Goal: Task Accomplishment & Management: Complete application form

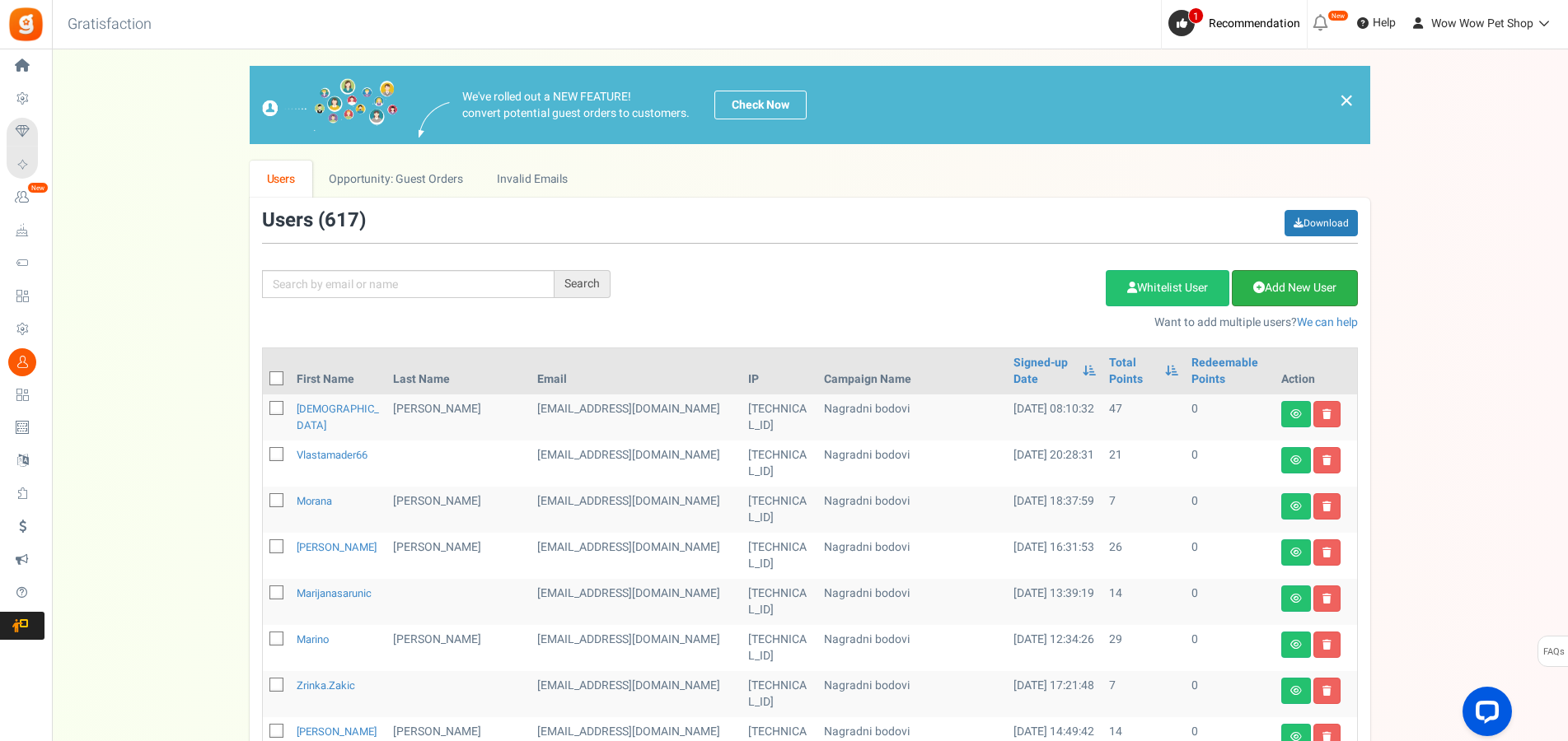
click at [1288, 290] on link "Add New User" at bounding box center [1294, 288] width 126 height 37
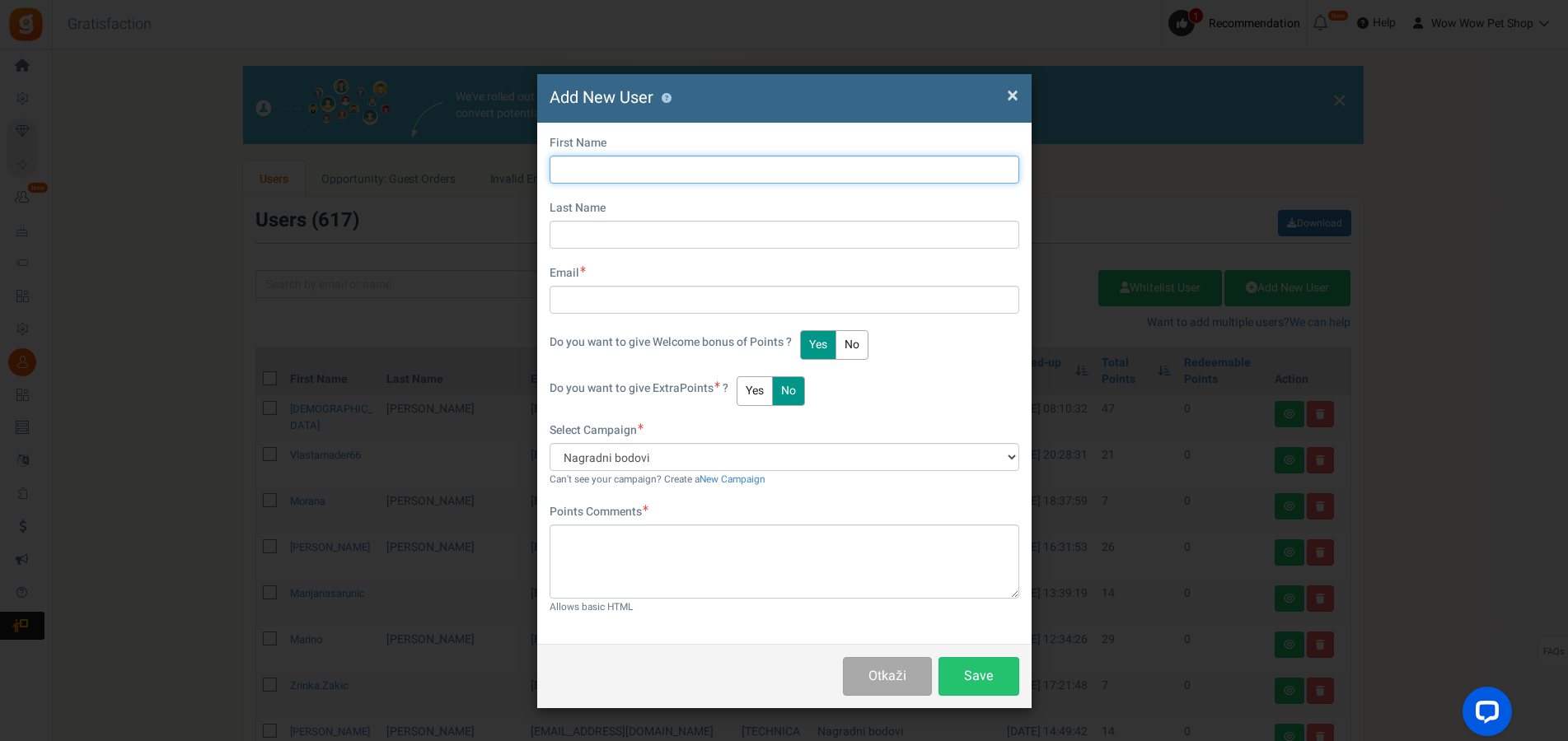
click at [580, 177] on input "text" at bounding box center [784, 169] width 470 height 28
type input "[PERSON_NAME]"
click at [640, 166] on input "[PERSON_NAME]" at bounding box center [784, 169] width 470 height 28
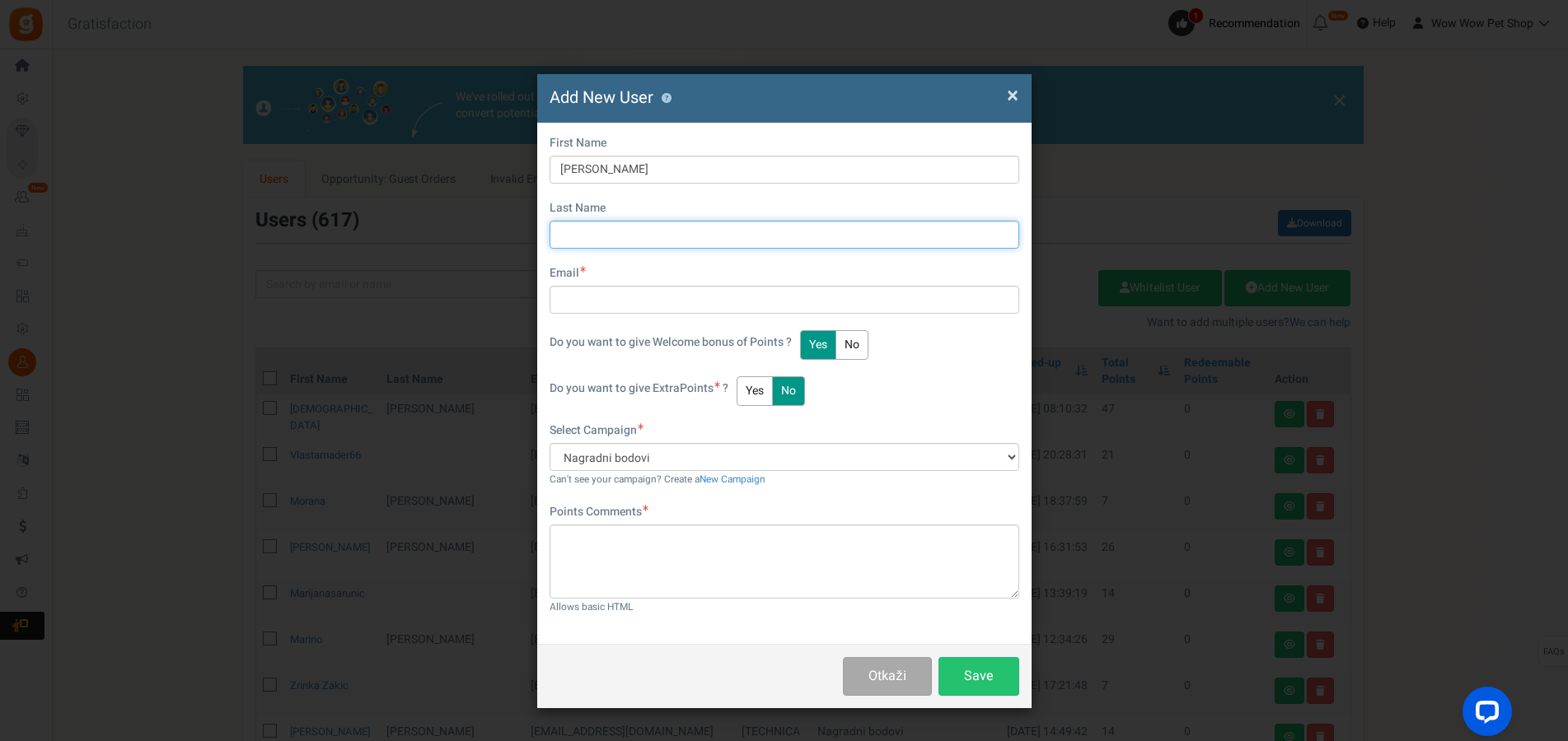
click at [580, 229] on input "text" at bounding box center [784, 234] width 470 height 28
paste input "Masnyk"
type input "Masnyk"
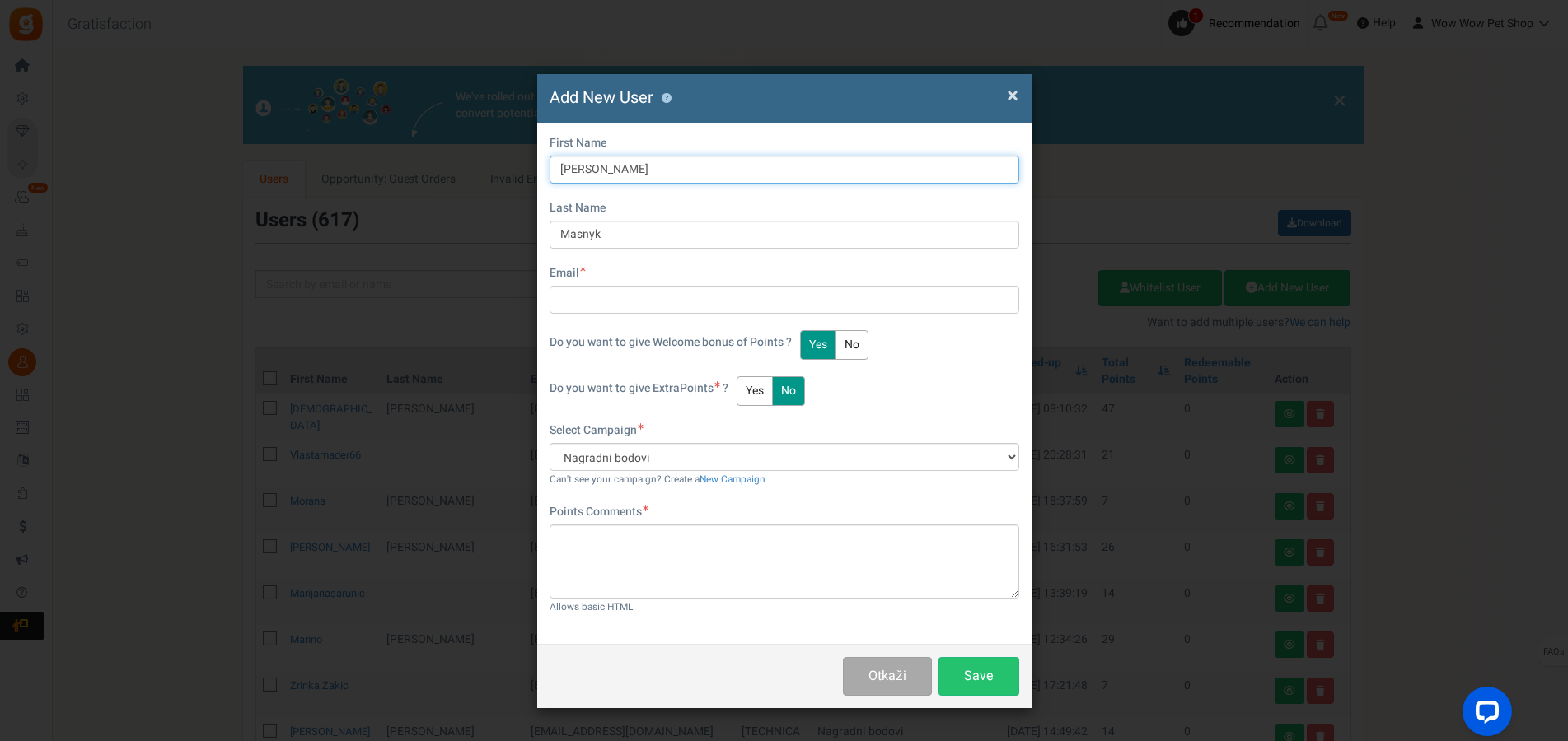
click at [692, 165] on input "[PERSON_NAME]" at bounding box center [784, 169] width 470 height 28
drag, startPoint x: 692, startPoint y: 165, endPoint x: 622, endPoint y: 165, distance: 70.0
click at [622, 165] on input "[PERSON_NAME]" at bounding box center [784, 169] width 470 height 28
type input "Anastasiia"
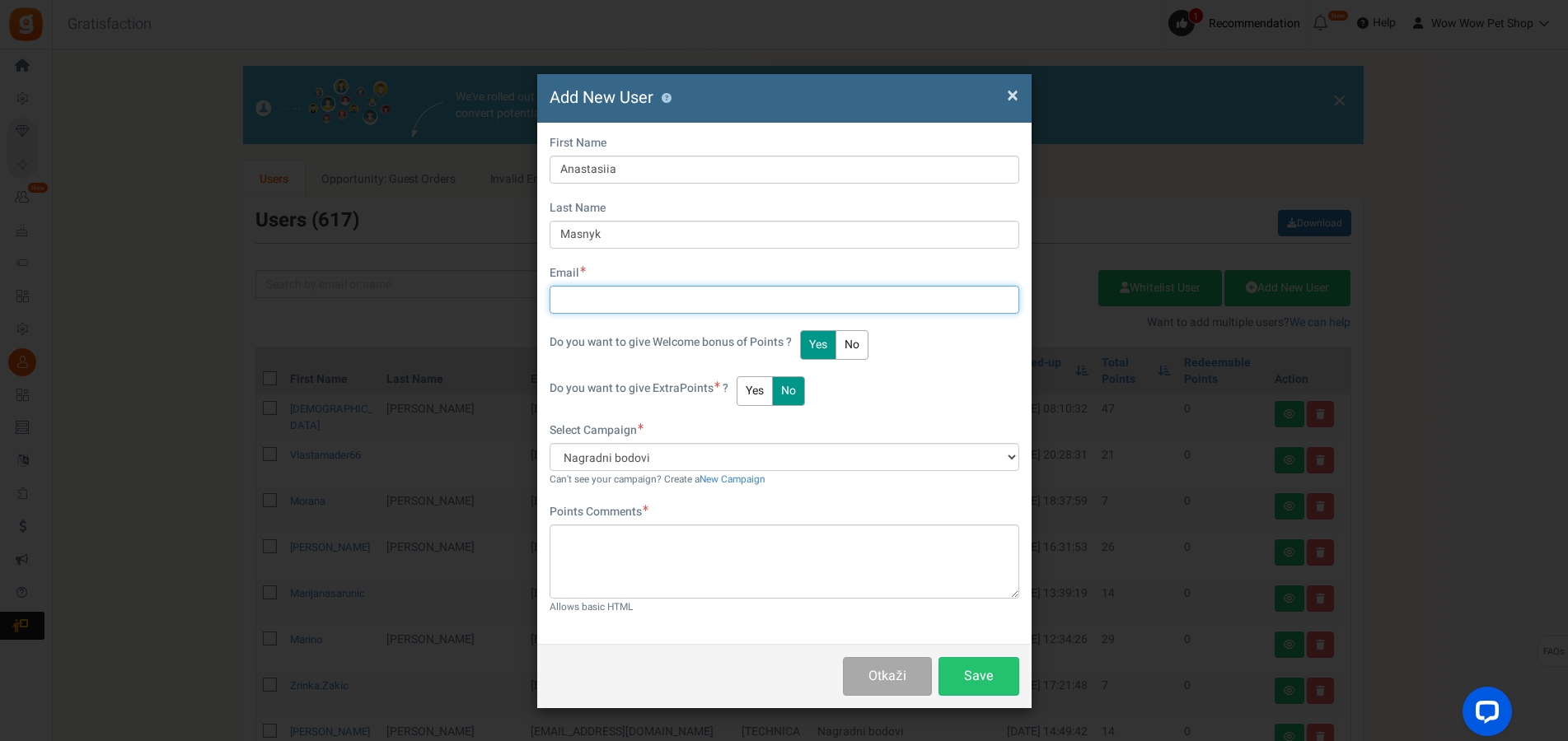
click at [613, 296] on input "text" at bounding box center [784, 299] width 470 height 28
type input "[EMAIL_ADDRESS][DOMAIN_NAME]"
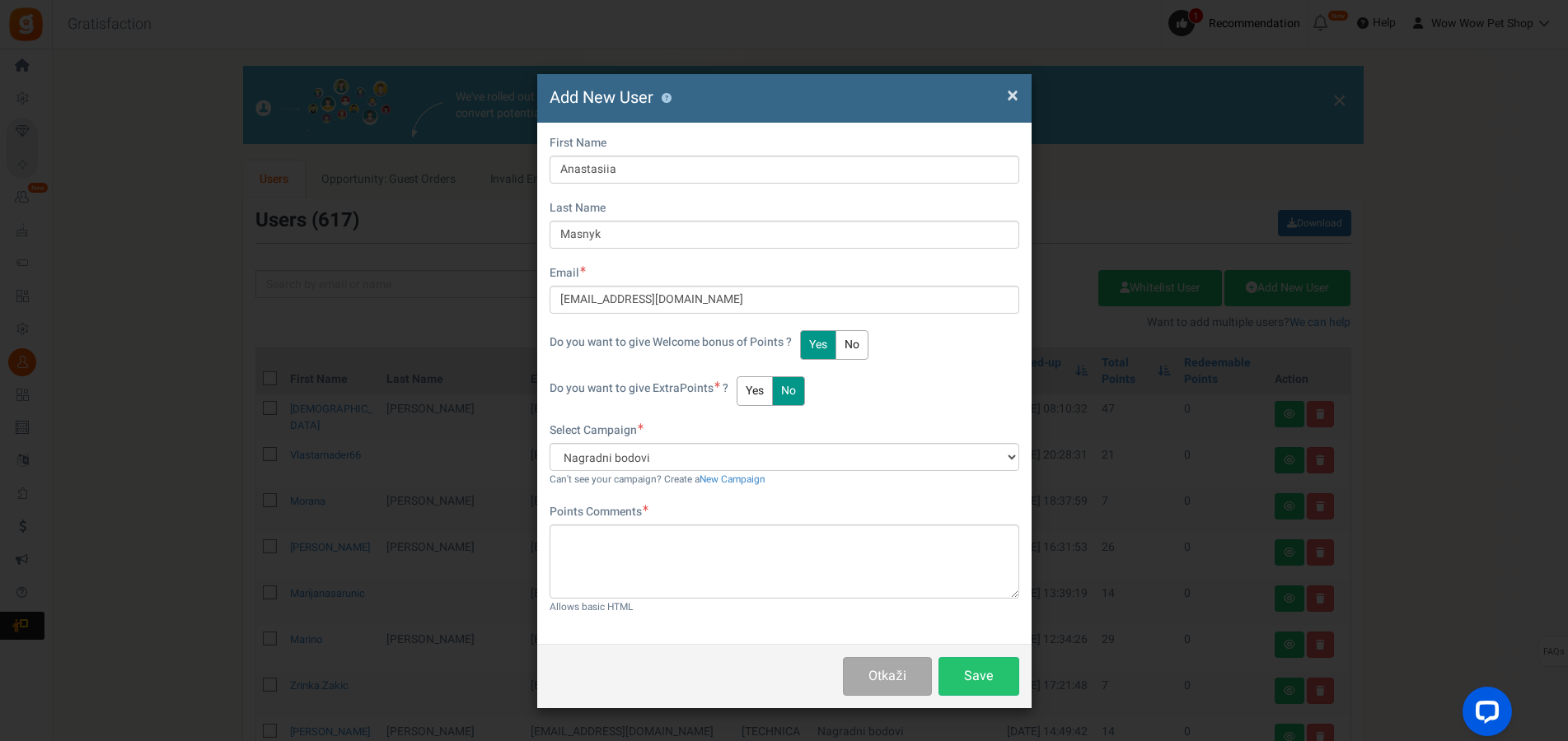
click at [771, 388] on button "Yes" at bounding box center [755, 391] width 37 height 29
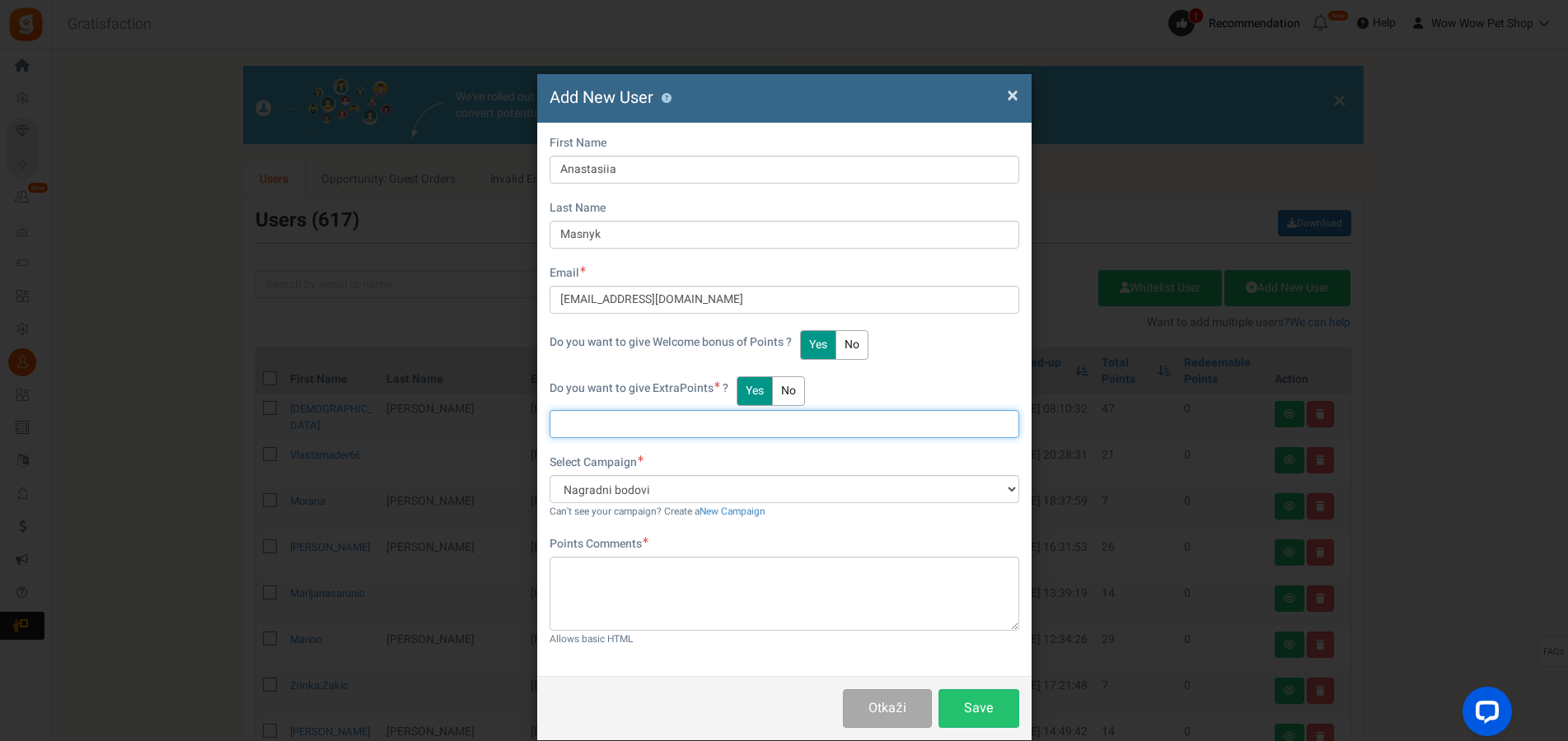
click at [610, 422] on input "text" at bounding box center [784, 423] width 470 height 28
type input "5"
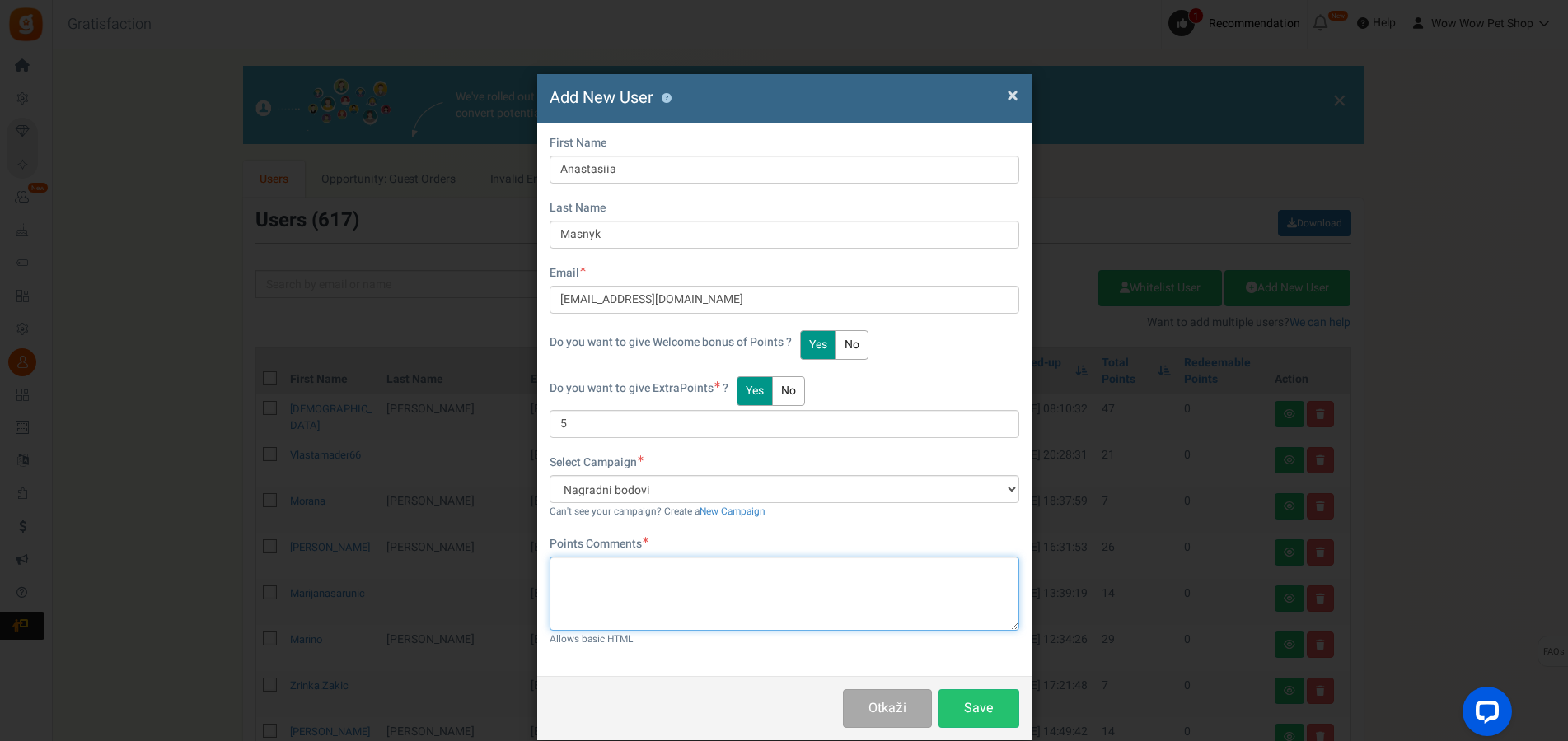
click at [632, 585] on textarea at bounding box center [784, 594] width 470 height 74
paste textarea "1630"
type textarea "Račun br. 1630"
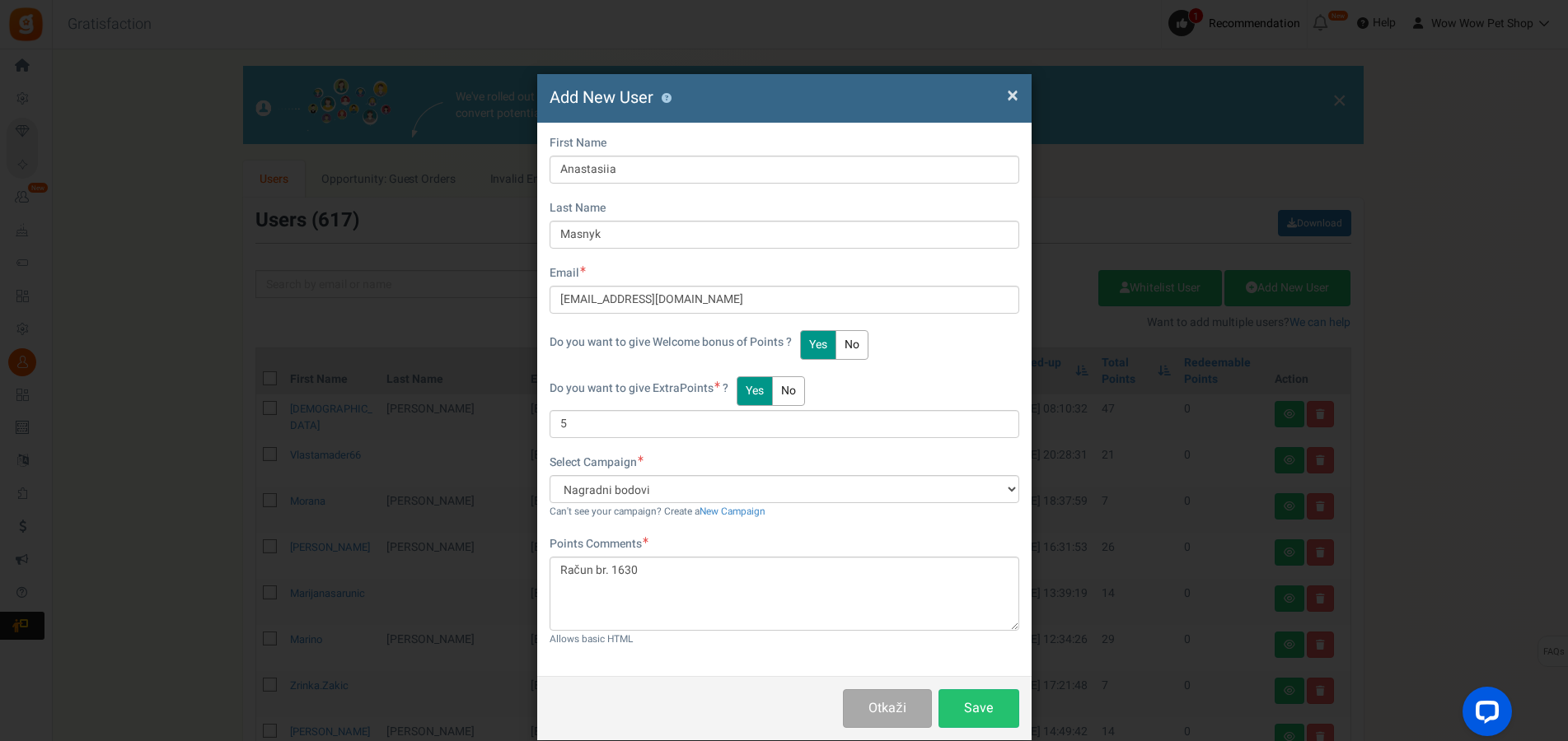
click at [964, 729] on div "Otkaži Save" at bounding box center [785, 709] width 495 height 64
click at [975, 704] on button "Save" at bounding box center [979, 708] width 80 height 38
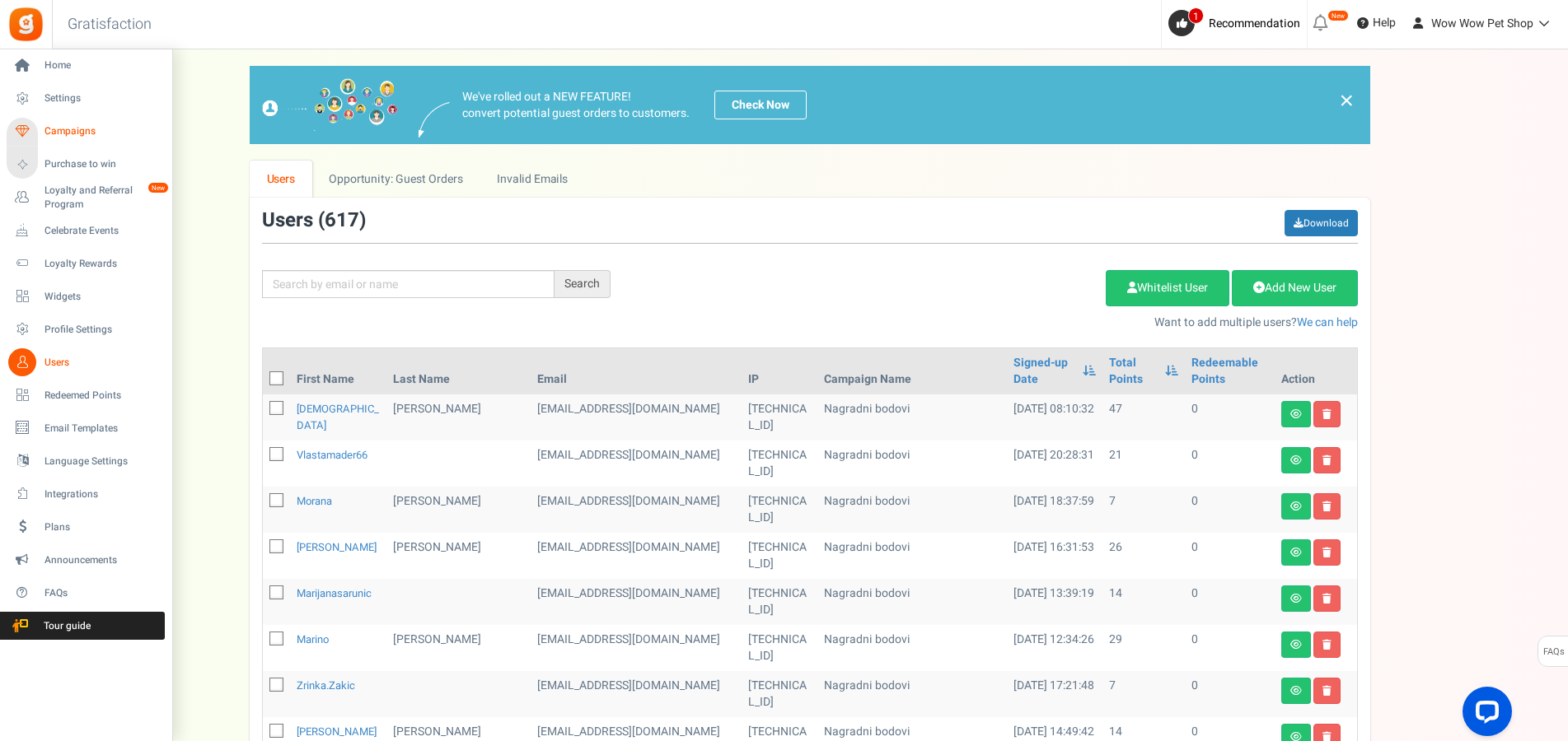
click at [90, 134] on span "Campaigns" at bounding box center [102, 131] width 115 height 14
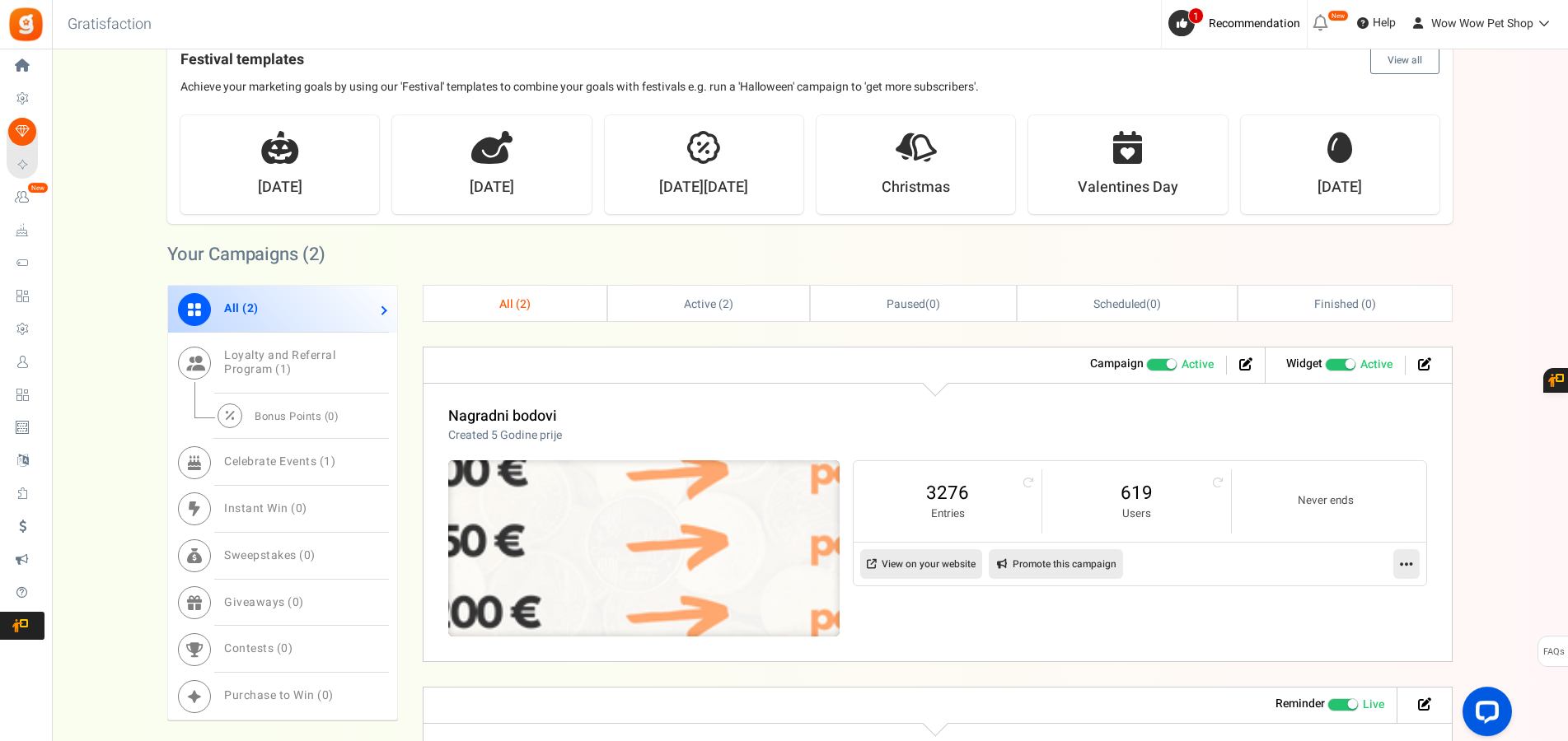
scroll to position [588, 0]
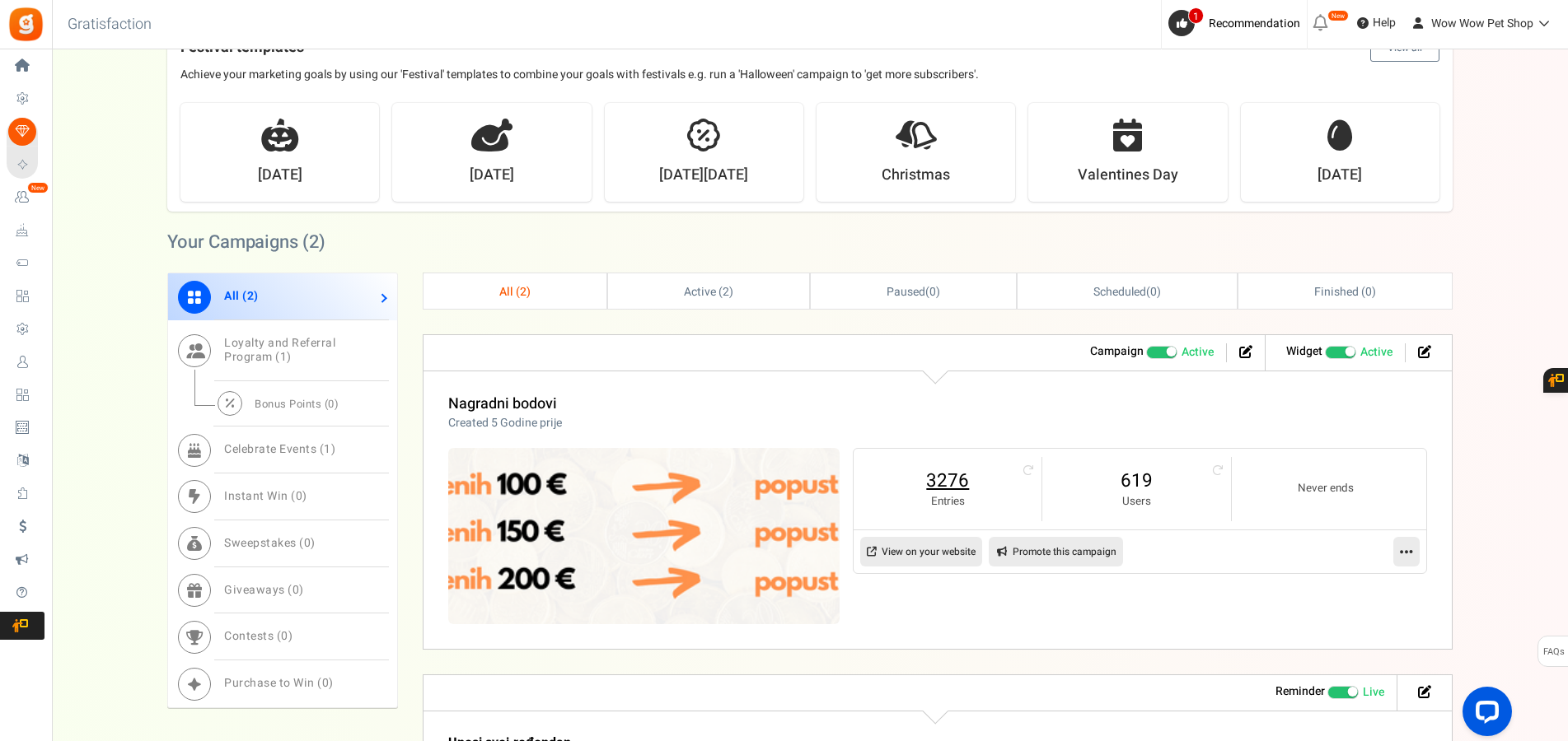
click at [952, 481] on link "3276" at bounding box center [947, 481] width 154 height 27
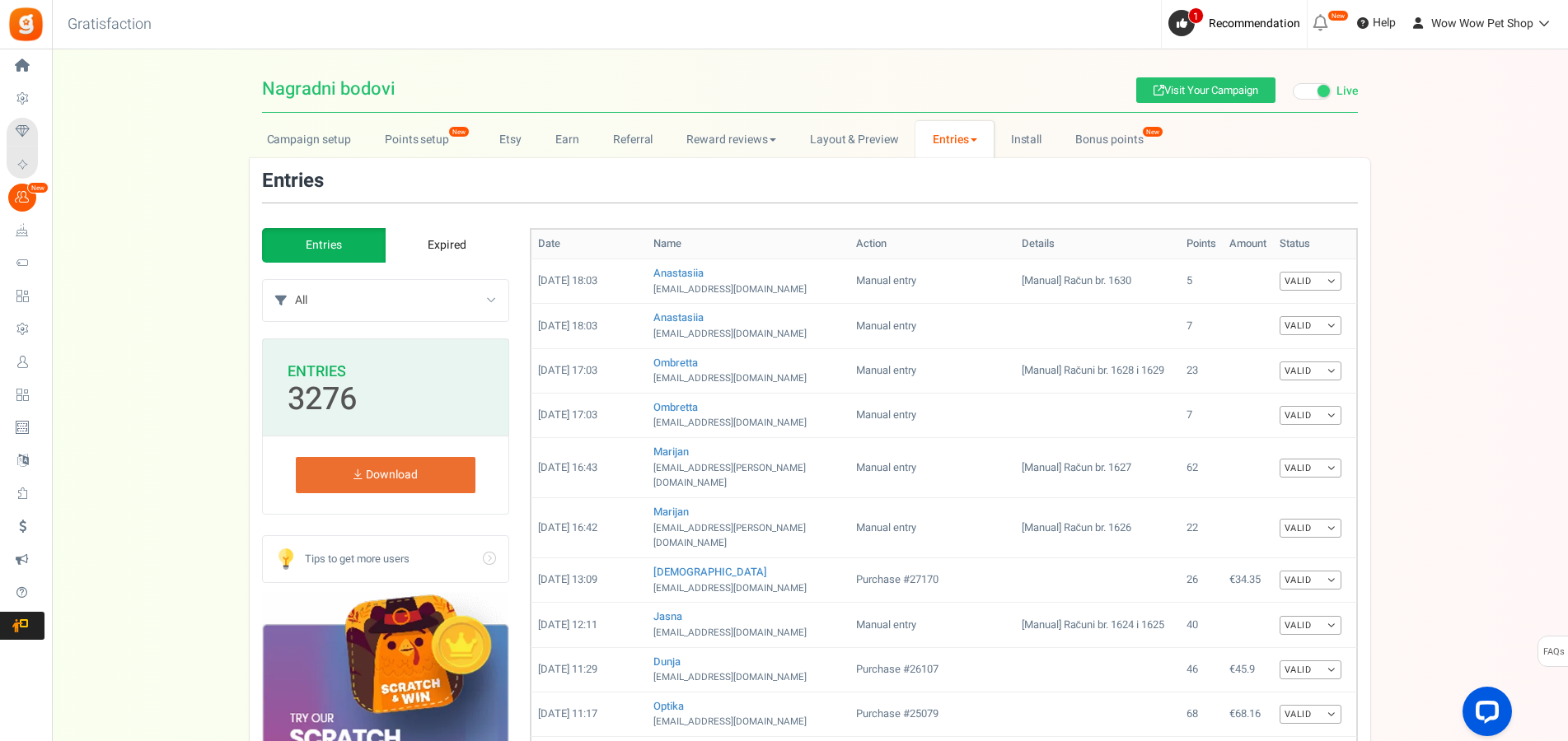
click at [295, 280] on select "All Manual entry Subscribe to our mailing list Pretplati se na našu listu promo…" at bounding box center [401, 301] width 213 height 41
select select "239632"
click option "Sudjeluj u našem poboljšanju" at bounding box center [0, 0] width 0 height 0
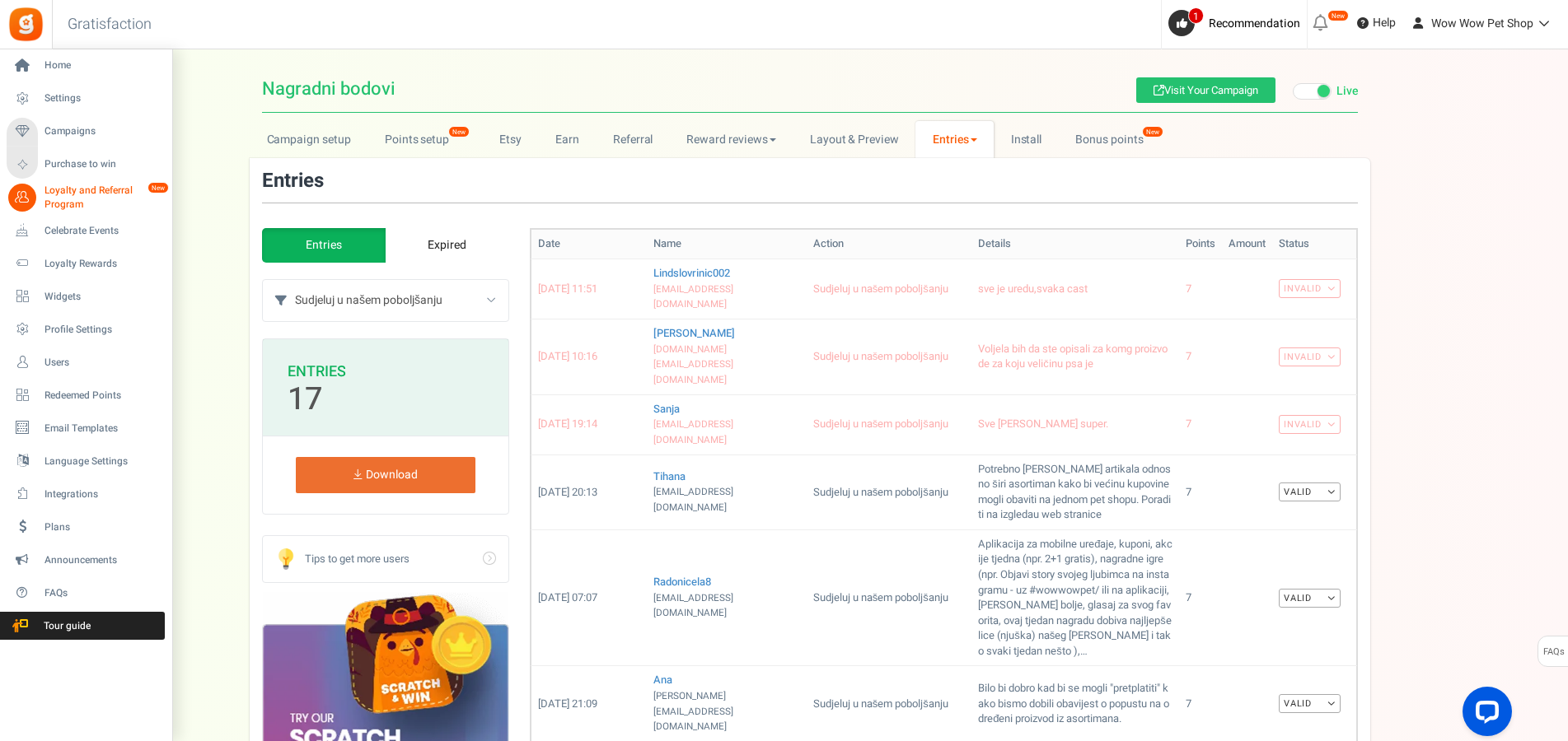
click at [1, 360] on li "Users" at bounding box center [86, 362] width 171 height 33
click at [33, 358] on icon at bounding box center [21, 362] width 28 height 28
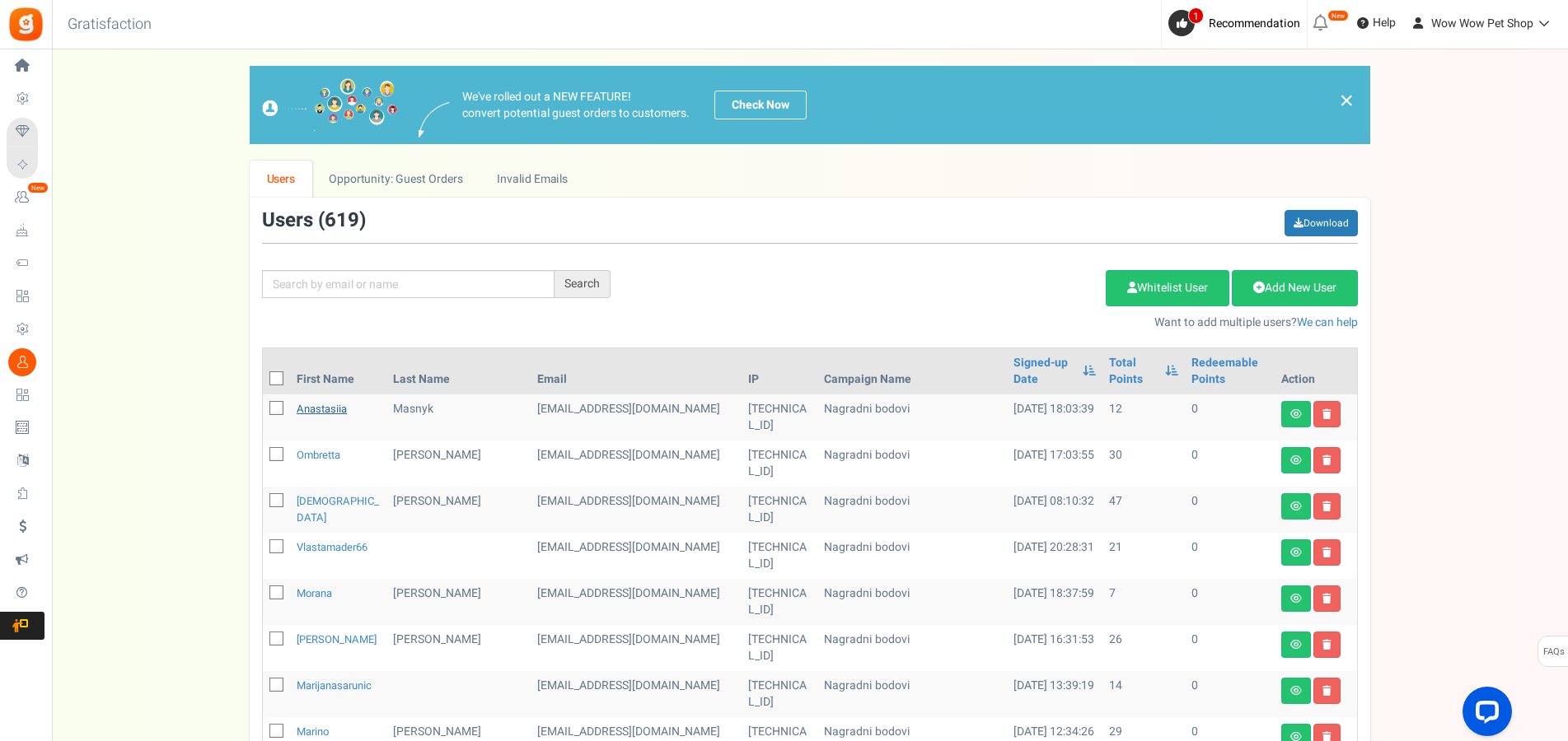
click at [322, 411] on link "Anastasiia" at bounding box center [321, 409] width 50 height 16
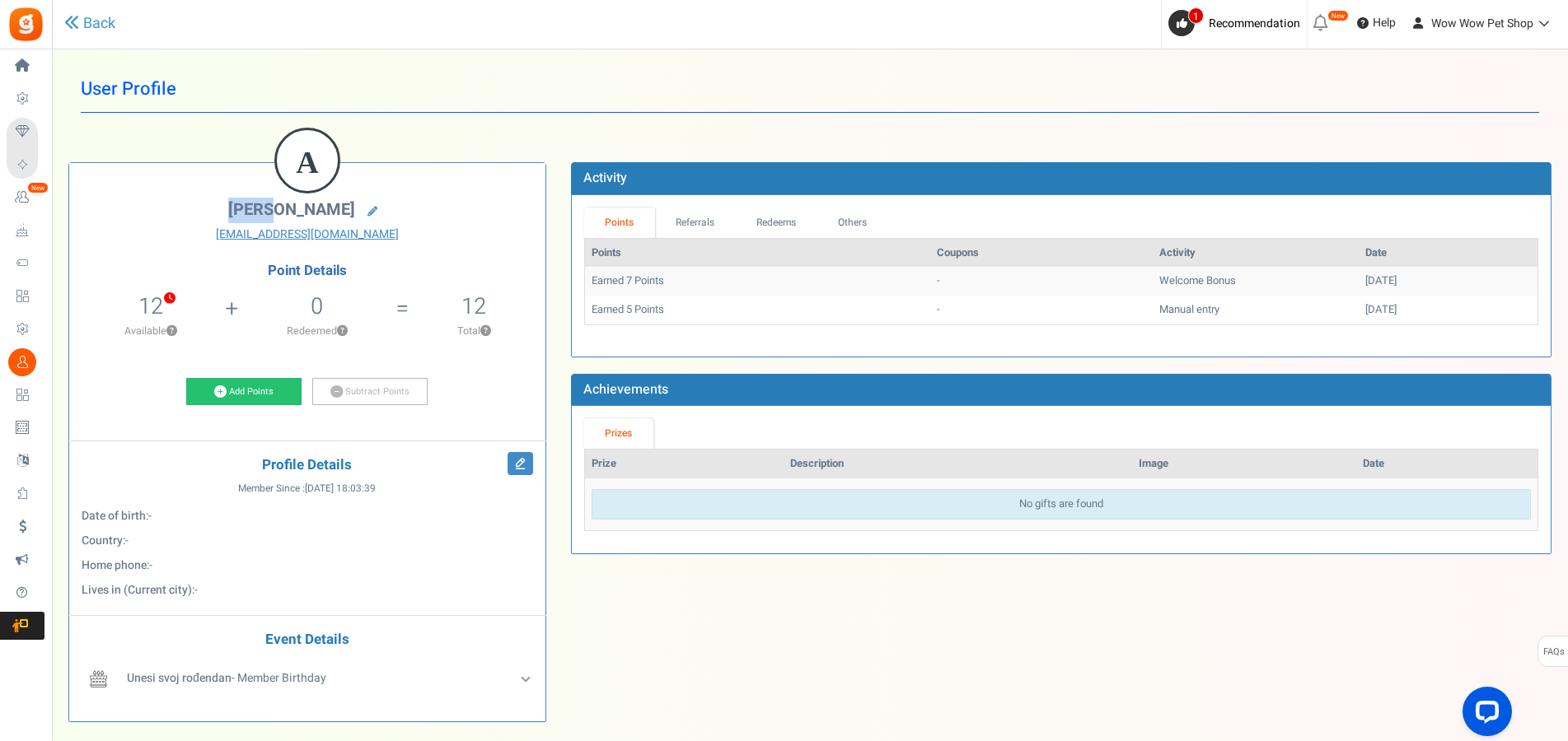
drag, startPoint x: 218, startPoint y: 208, endPoint x: 263, endPoint y: 208, distance: 45.0
click at [263, 208] on h2 "[PERSON_NAME]" at bounding box center [307, 212] width 452 height 23
click at [202, 229] on link "[EMAIL_ADDRESS][DOMAIN_NAME]" at bounding box center [307, 235] width 452 height 16
click at [203, 231] on link "[EMAIL_ADDRESS][DOMAIN_NAME]" at bounding box center [307, 235] width 452 height 16
click at [516, 134] on div "User Profile Back A Anastasiia Masnyk [EMAIL_ADDRESS][PERSON_NAME][DOMAIN_NAME]…" at bounding box center [810, 403] width 1483 height 673
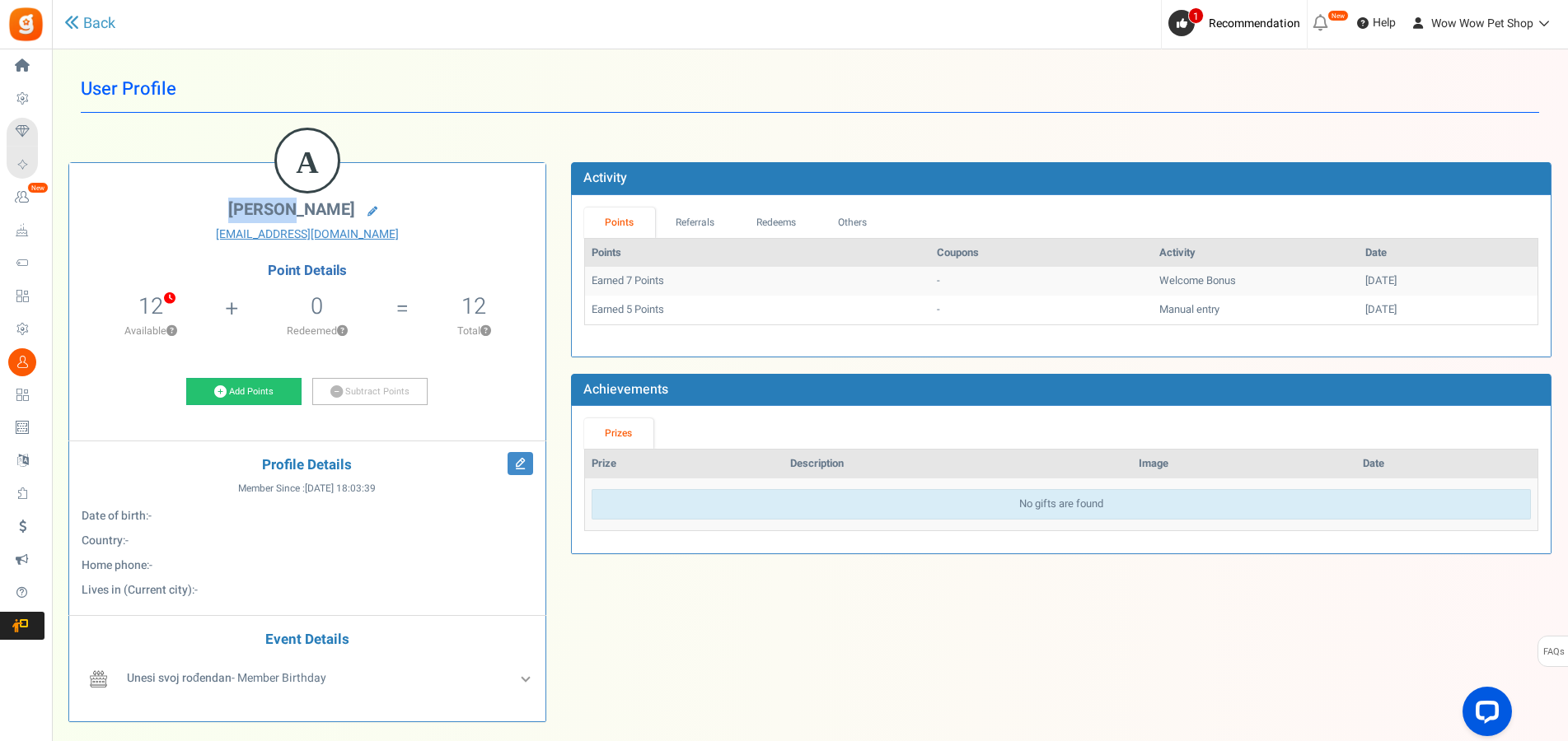
drag, startPoint x: 283, startPoint y: 207, endPoint x: 221, endPoint y: 203, distance: 62.1
click at [221, 203] on h2 "[PERSON_NAME]" at bounding box center [307, 212] width 452 height 23
click at [250, 205] on span "[PERSON_NAME]" at bounding box center [292, 209] width 127 height 24
drag, startPoint x: 233, startPoint y: 205, endPoint x: 298, endPoint y: 207, distance: 65.0
click at [298, 207] on span "[PERSON_NAME]" at bounding box center [292, 209] width 127 height 24
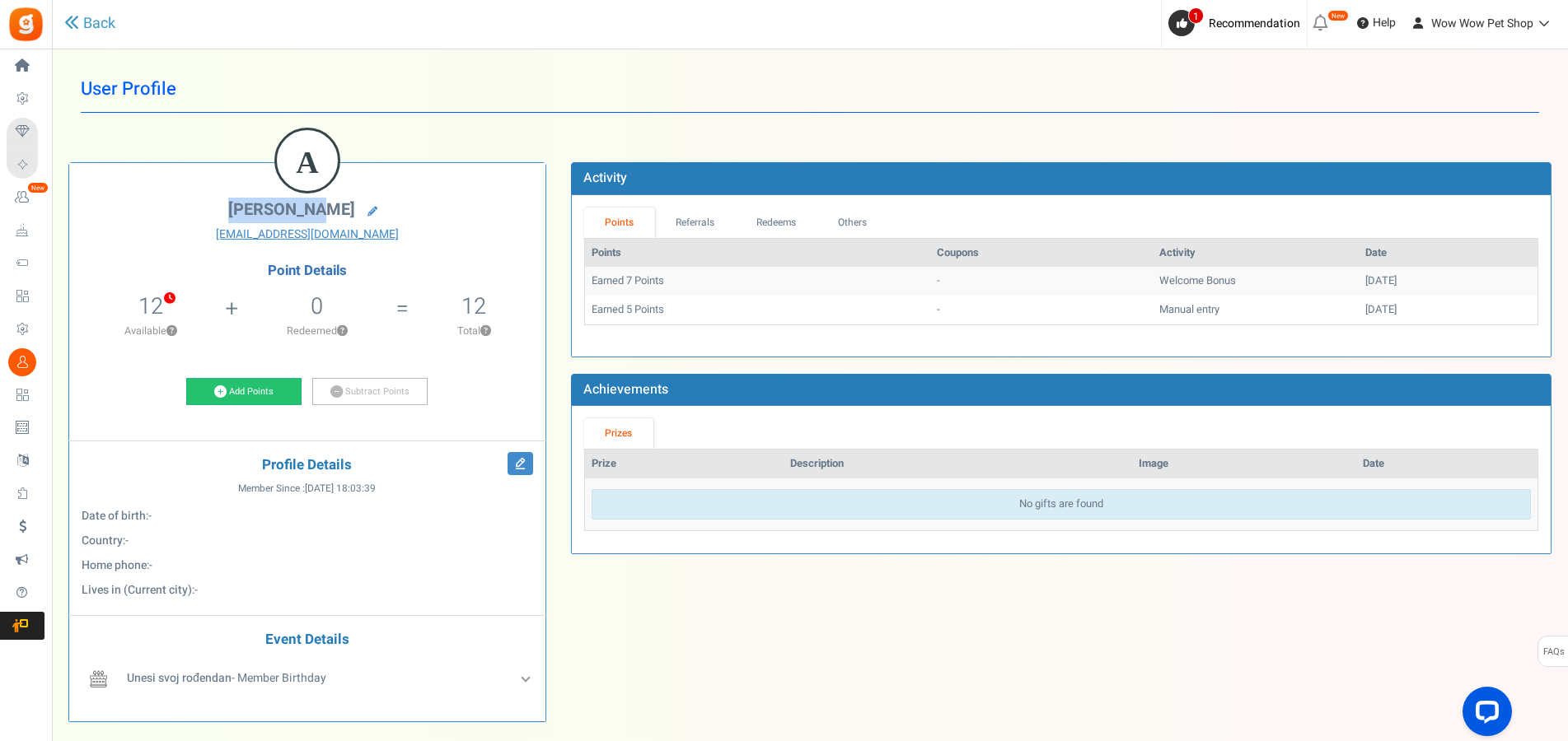
copy span "Anastasiia"
click at [321, 205] on span "[PERSON_NAME]" at bounding box center [292, 209] width 127 height 24
copy span "Masnyk"
